Goal: Complete application form

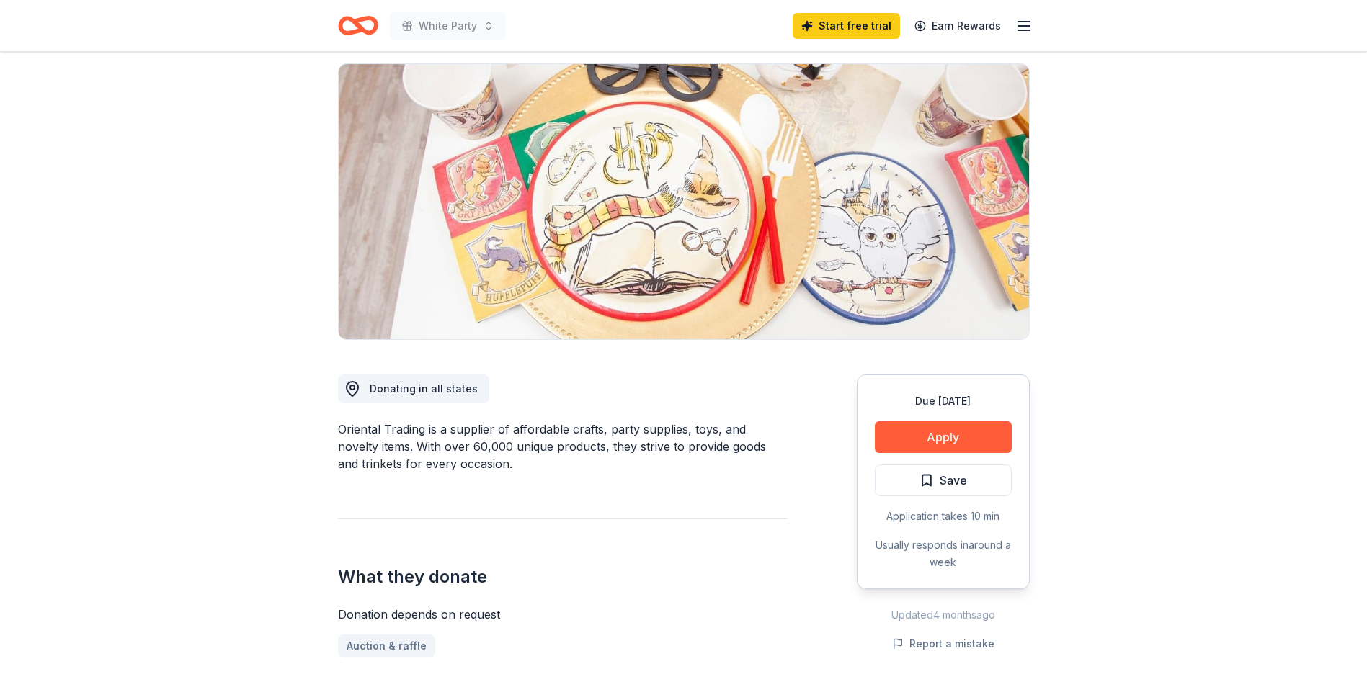
scroll to position [6, 0]
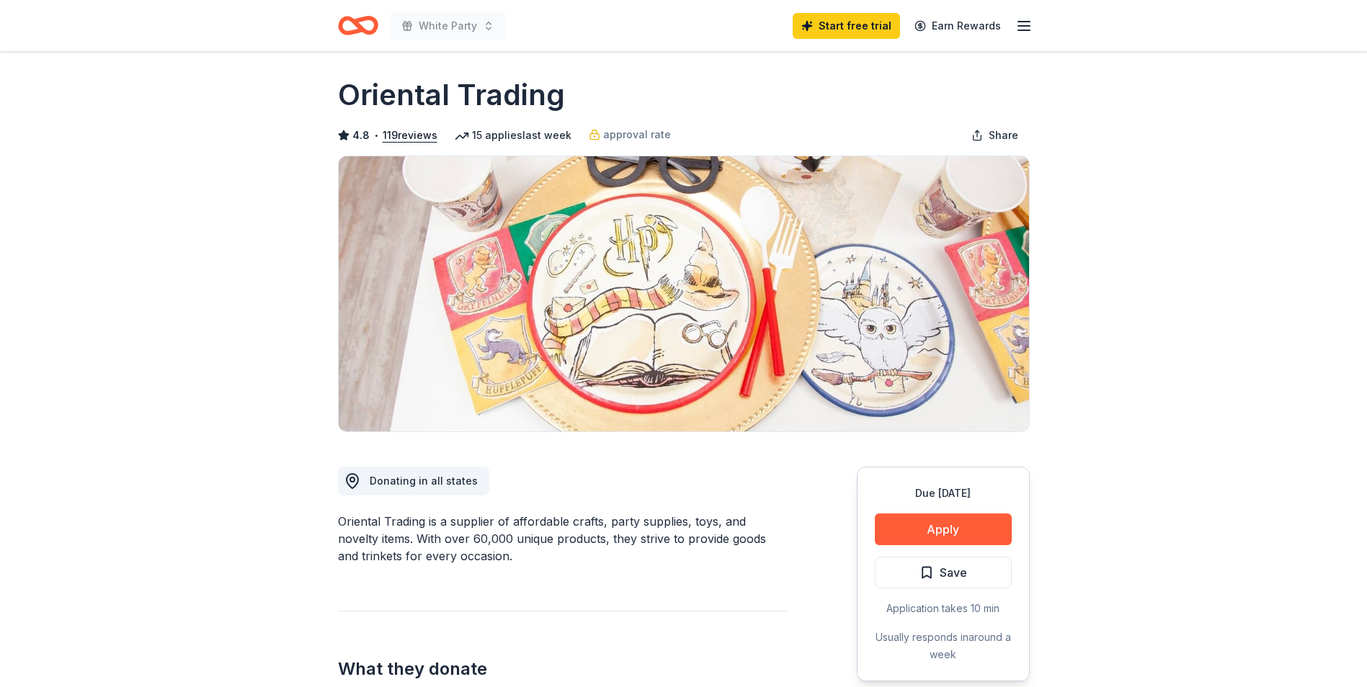
click at [354, 27] on icon "Home" at bounding box center [358, 26] width 40 height 34
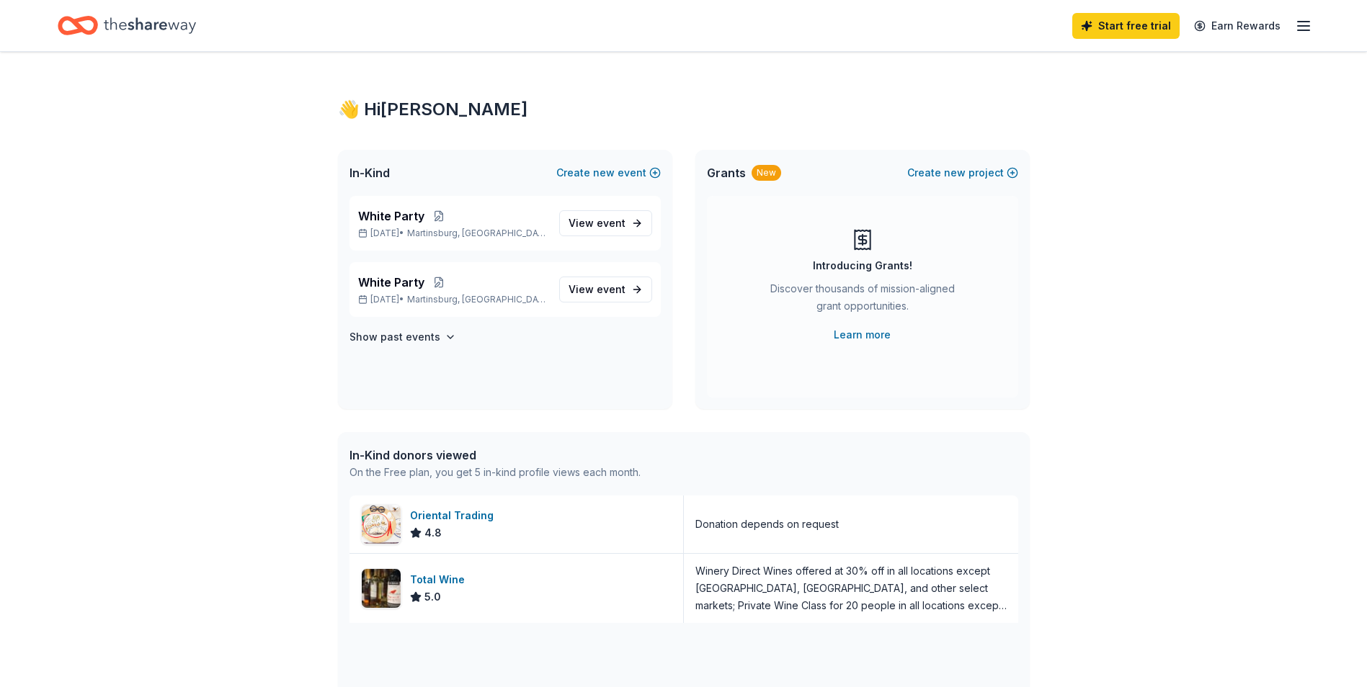
click at [164, 25] on icon "Home" at bounding box center [150, 25] width 92 height 16
click at [142, 27] on icon "Home" at bounding box center [150, 25] width 92 height 16
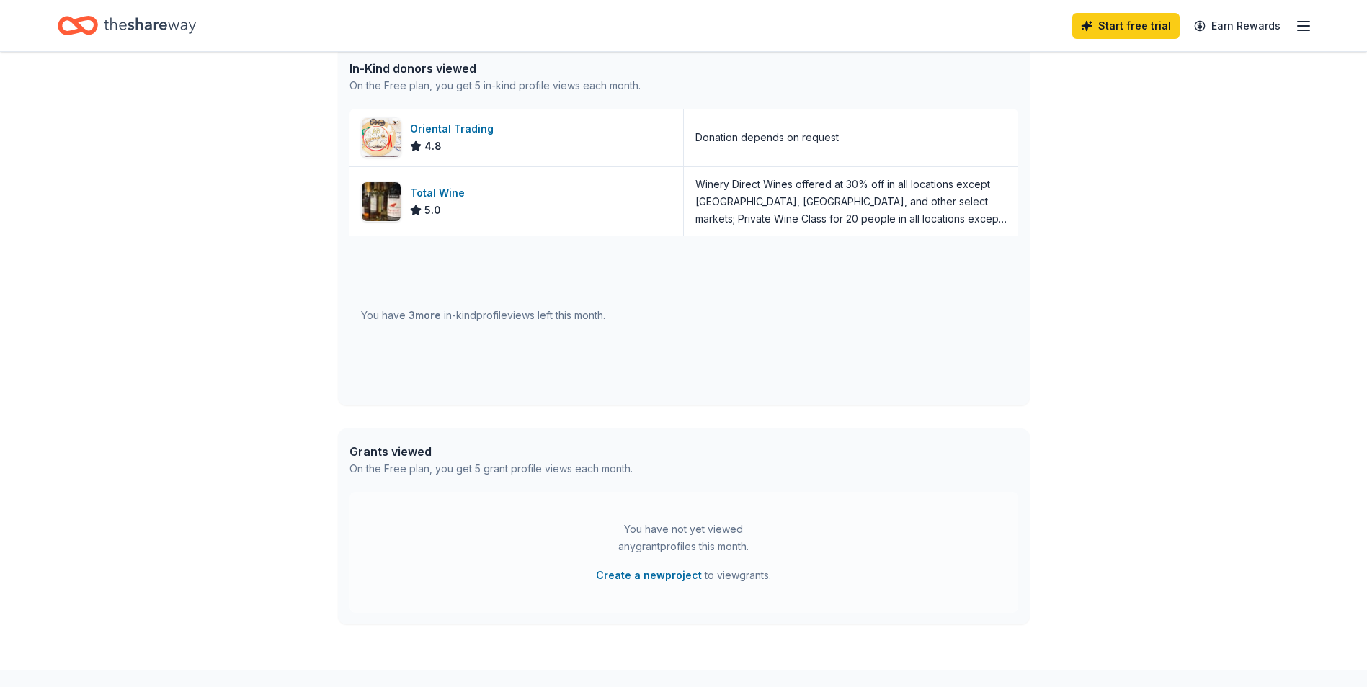
scroll to position [390, 0]
drag, startPoint x: 424, startPoint y: 316, endPoint x: 505, endPoint y: 320, distance: 81.5
click at [425, 317] on span "3 more" at bounding box center [424, 312] width 32 height 12
click at [521, 321] on div "You have 3 more in-kind profile views left this month." at bounding box center [483, 312] width 244 height 17
click at [544, 310] on div "You have 3 more in-kind profile views left this month." at bounding box center [483, 312] width 244 height 17
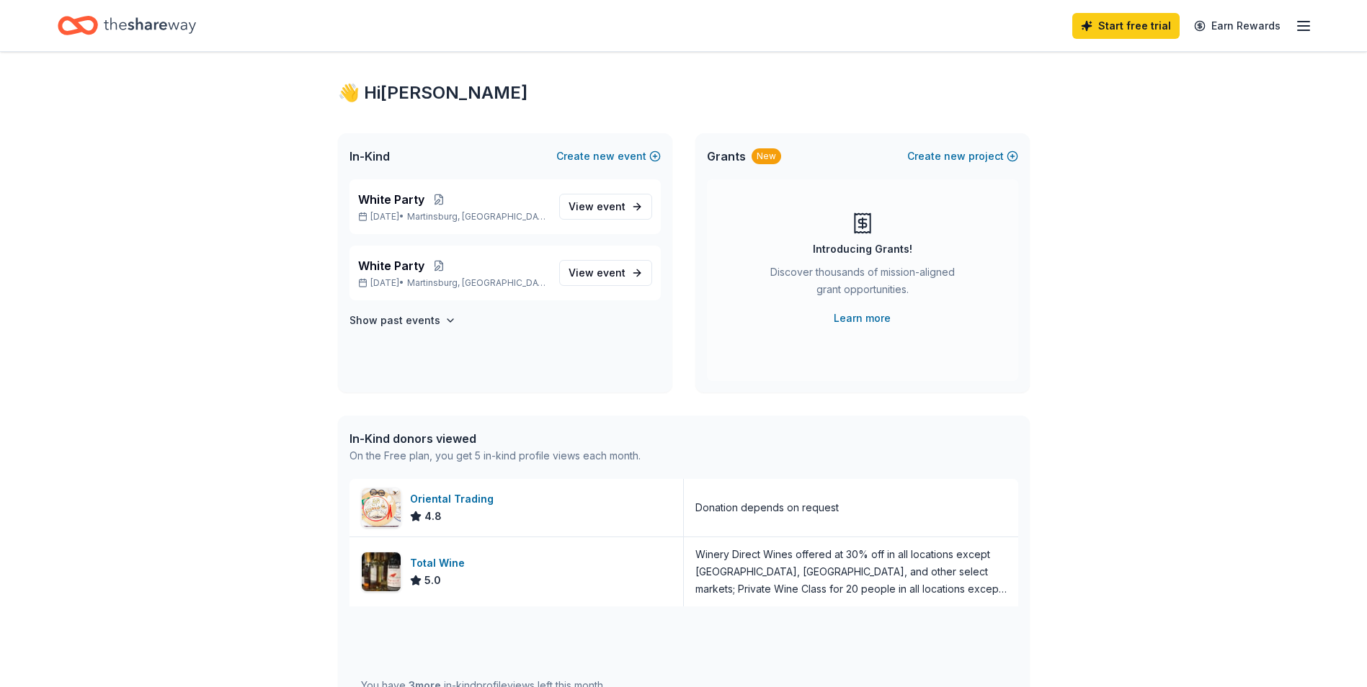
scroll to position [0, 0]
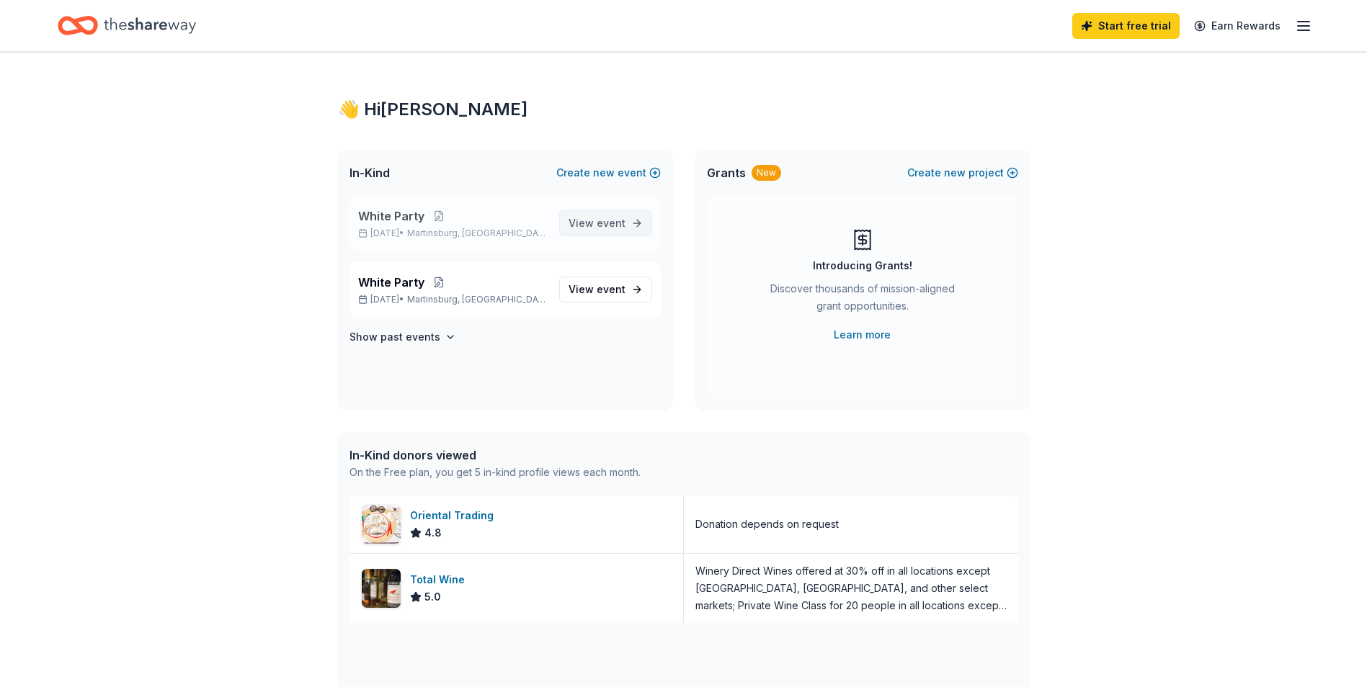
click at [604, 225] on span "event" at bounding box center [610, 223] width 29 height 12
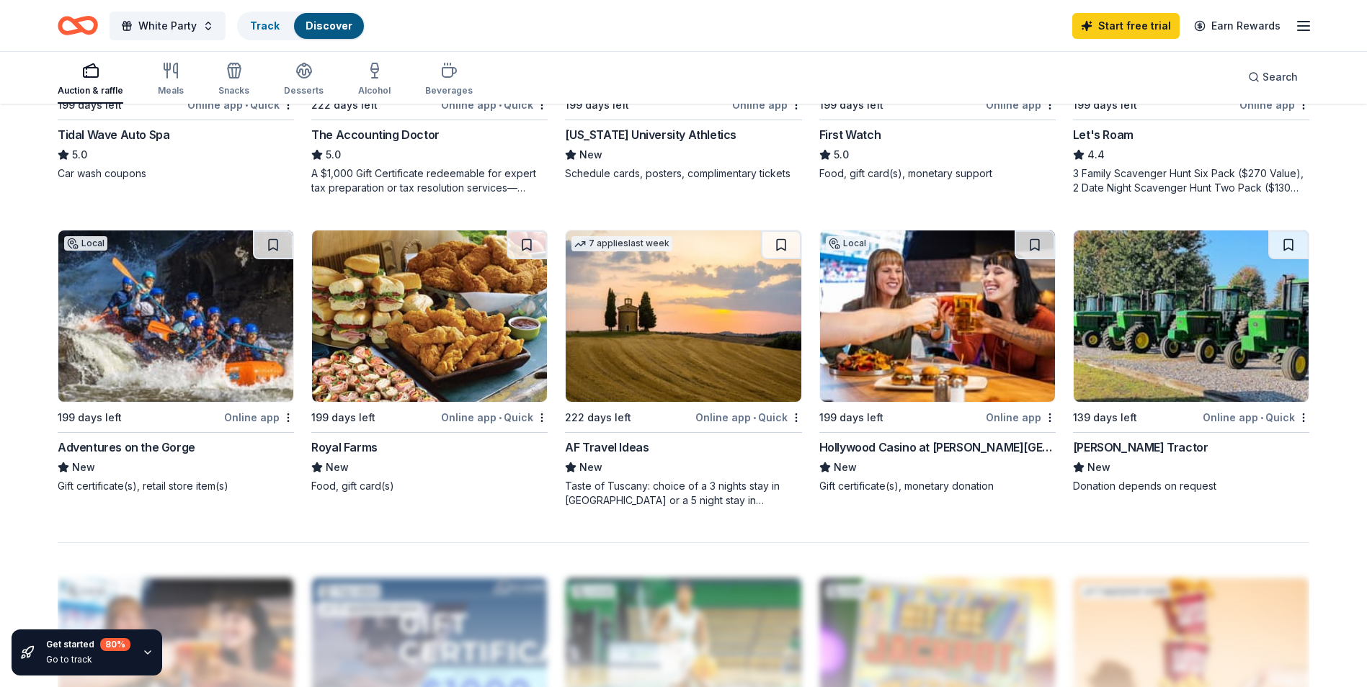
scroll to position [966, 0]
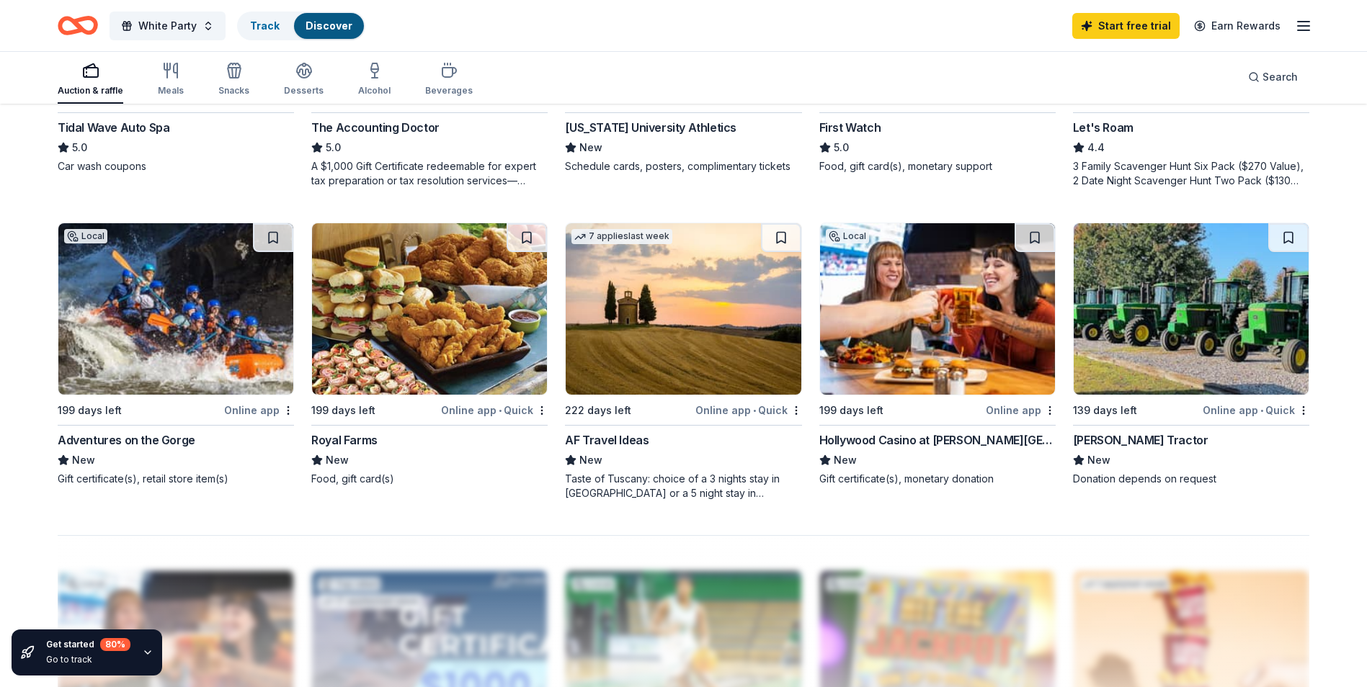
click at [949, 437] on div "Hollywood Casino at [PERSON_NAME][GEOGRAPHIC_DATA]" at bounding box center [937, 440] width 236 height 17
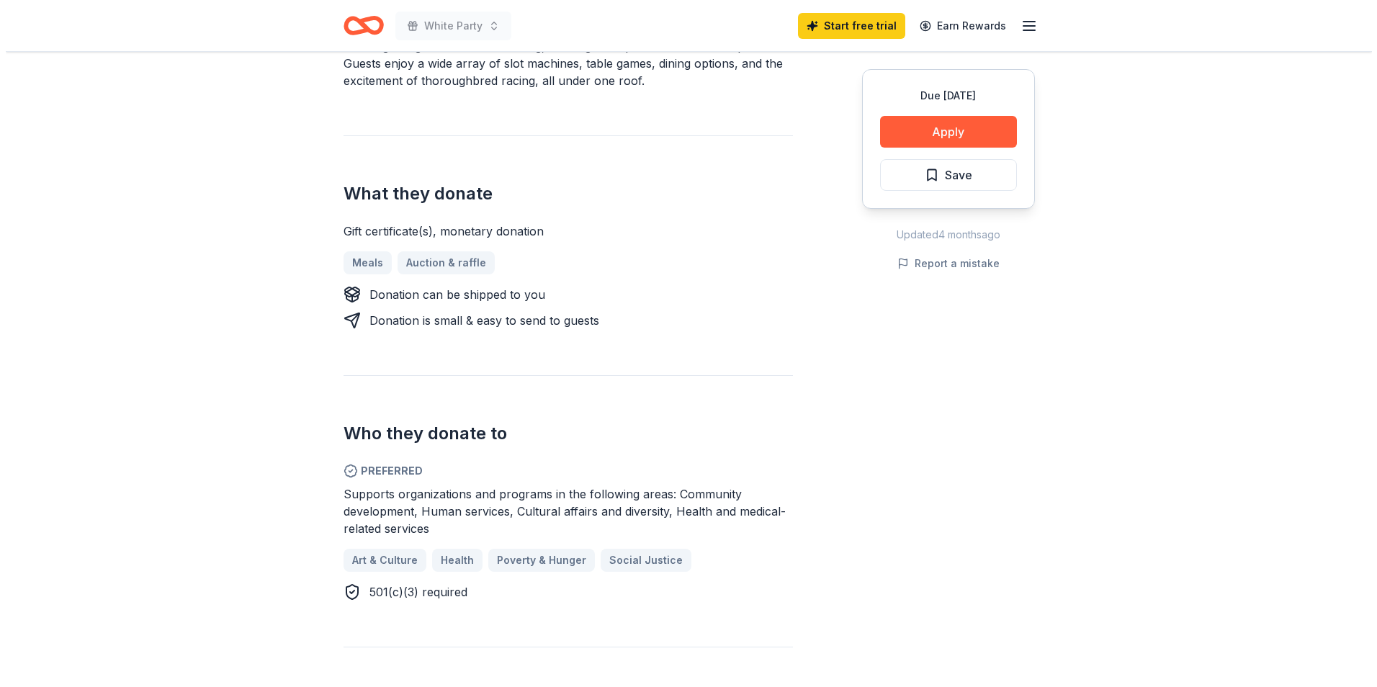
scroll to position [545, 0]
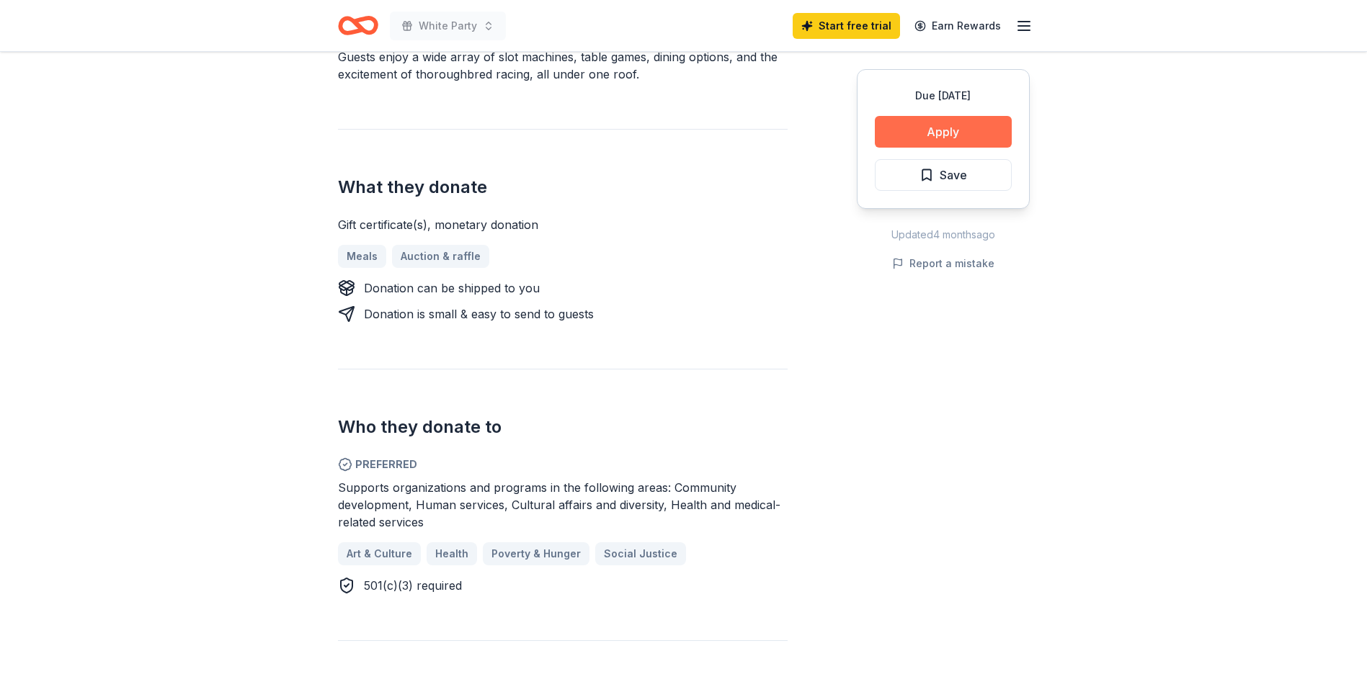
click at [944, 128] on button "Apply" at bounding box center [943, 132] width 137 height 32
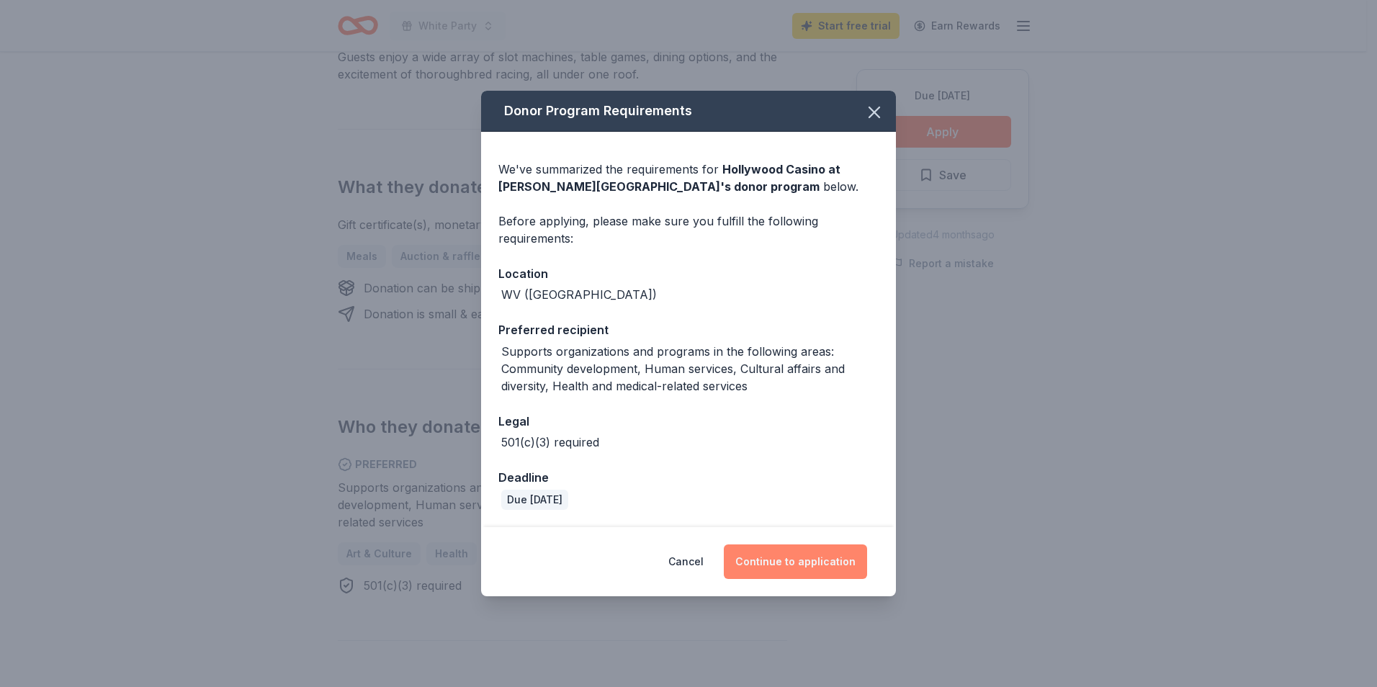
click at [810, 566] on button "Continue to application" at bounding box center [795, 562] width 143 height 35
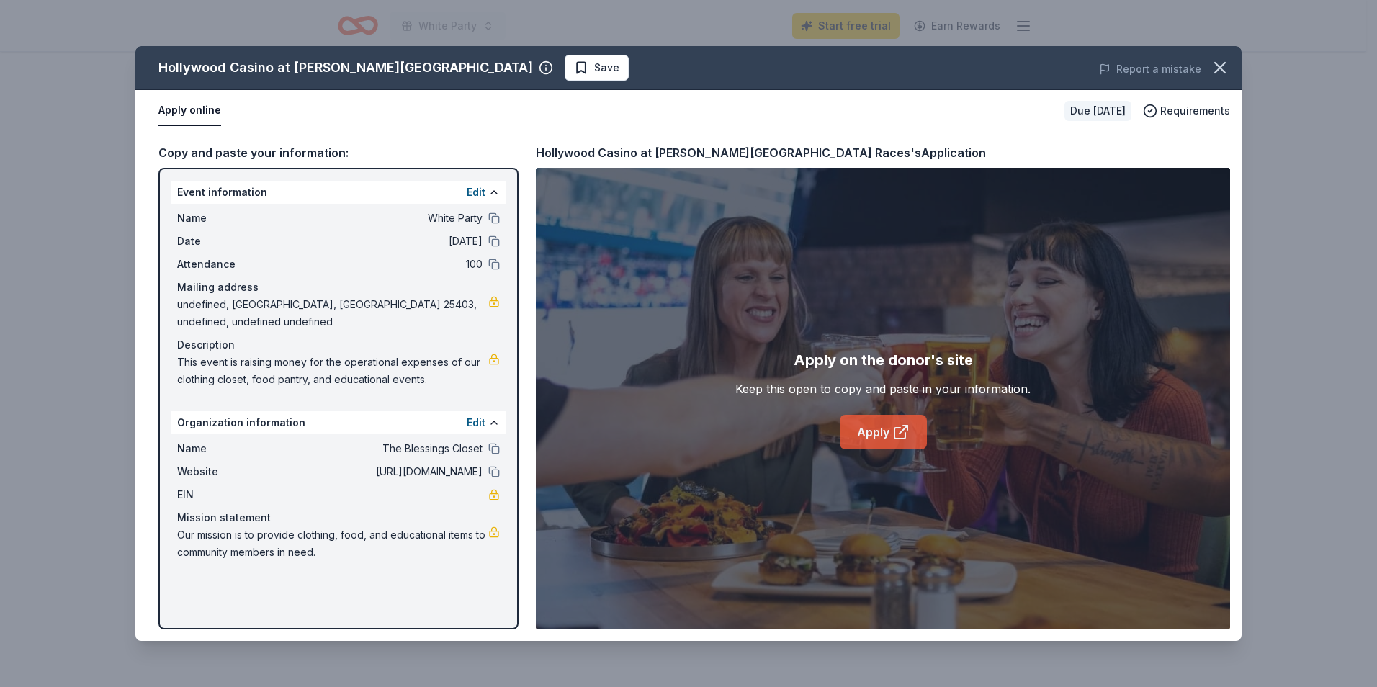
click at [864, 438] on link "Apply" at bounding box center [883, 432] width 87 height 35
